Goal: Task Accomplishment & Management: Manage account settings

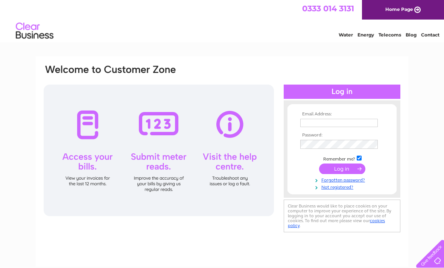
click at [324, 122] on input "text" at bounding box center [339, 123] width 78 height 8
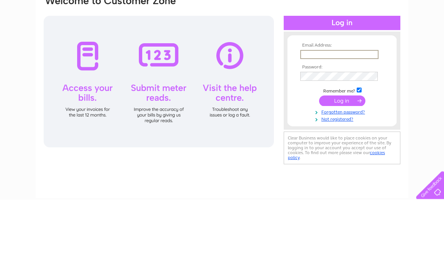
type input "marianjcooper@hotmail.co.uk"
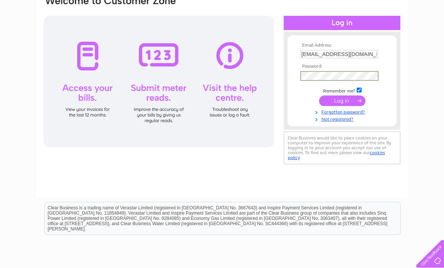
click at [310, 70] on td at bounding box center [341, 76] width 87 height 14
click at [348, 102] on input "submit" at bounding box center [342, 101] width 46 height 11
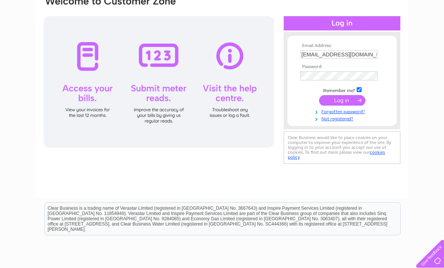
click at [345, 100] on input "submit" at bounding box center [342, 100] width 46 height 11
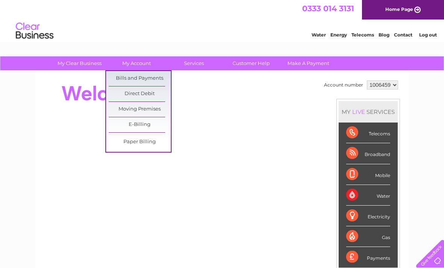
click at [158, 78] on link "Bills and Payments" at bounding box center [140, 78] width 62 height 15
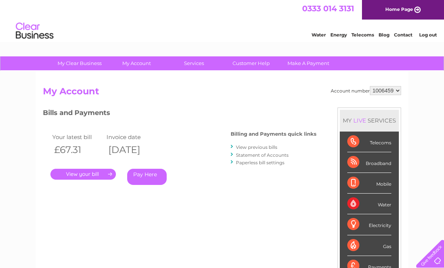
click at [97, 172] on link "." at bounding box center [82, 174] width 65 height 11
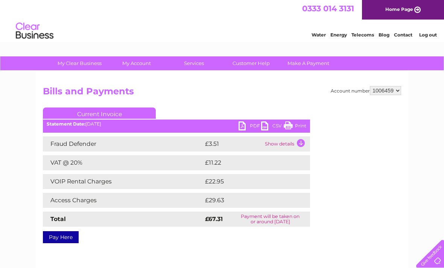
click at [246, 125] on link "PDF" at bounding box center [250, 127] width 23 height 11
click at [243, 128] on link "PDF" at bounding box center [250, 127] width 23 height 11
